Goal: Check status: Check status

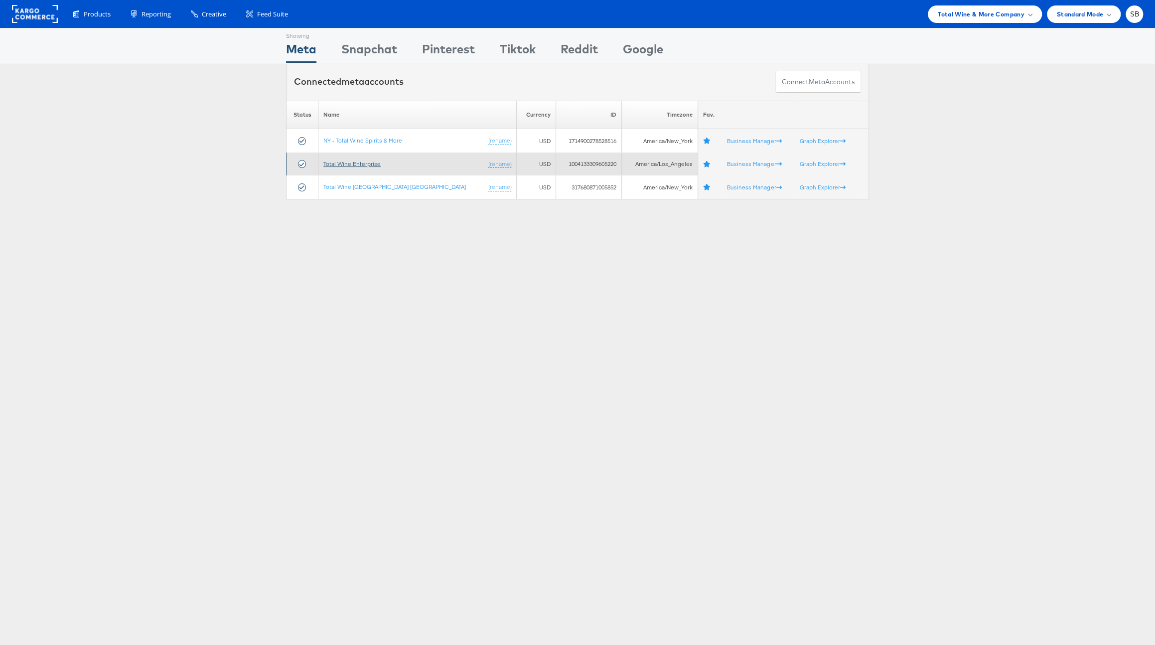
click at [372, 161] on link "Total Wine Enterprise" at bounding box center [351, 163] width 57 height 7
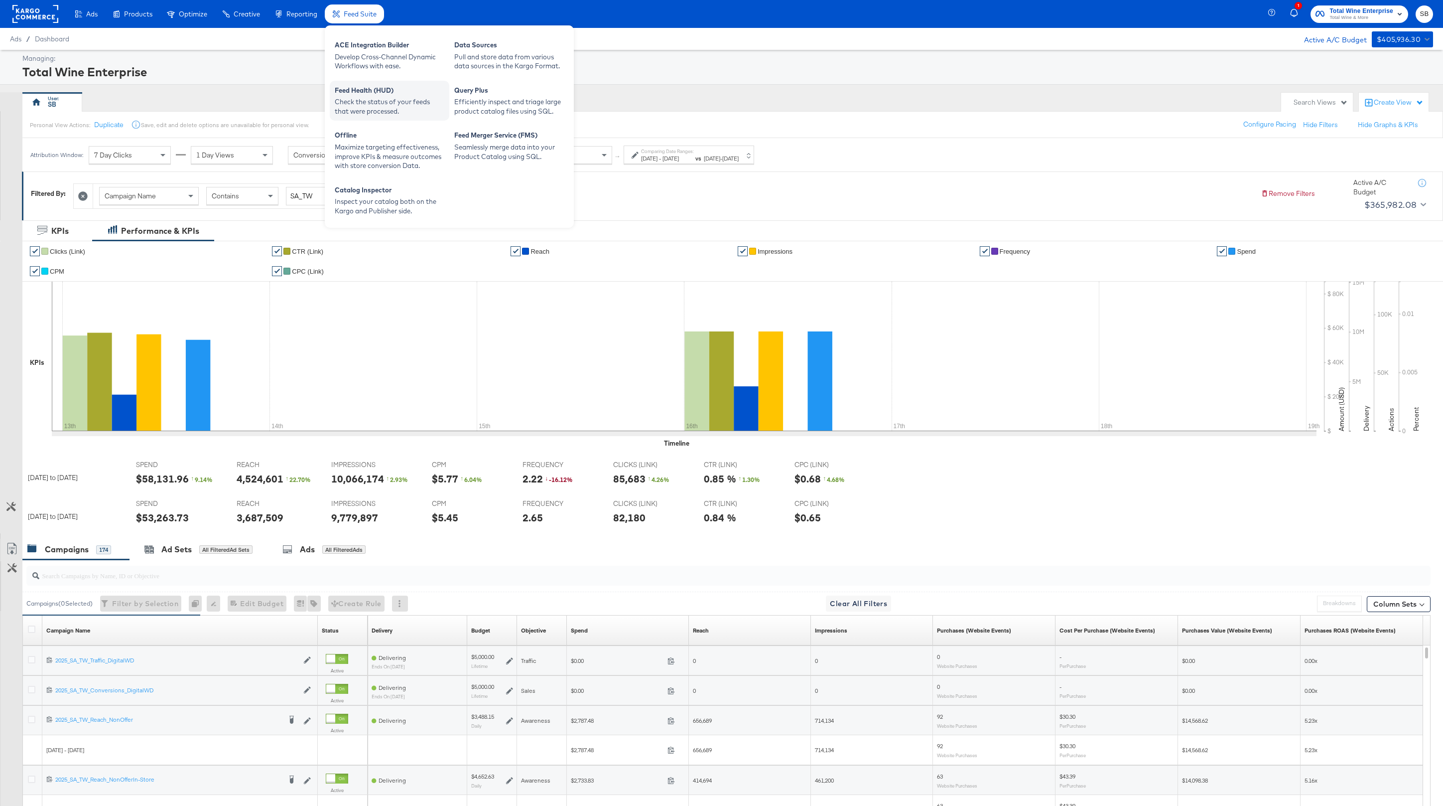
click at [389, 108] on div "Check the status of your feeds that were processed." at bounding box center [390, 106] width 110 height 18
